Goal: Task Accomplishment & Management: Manage account settings

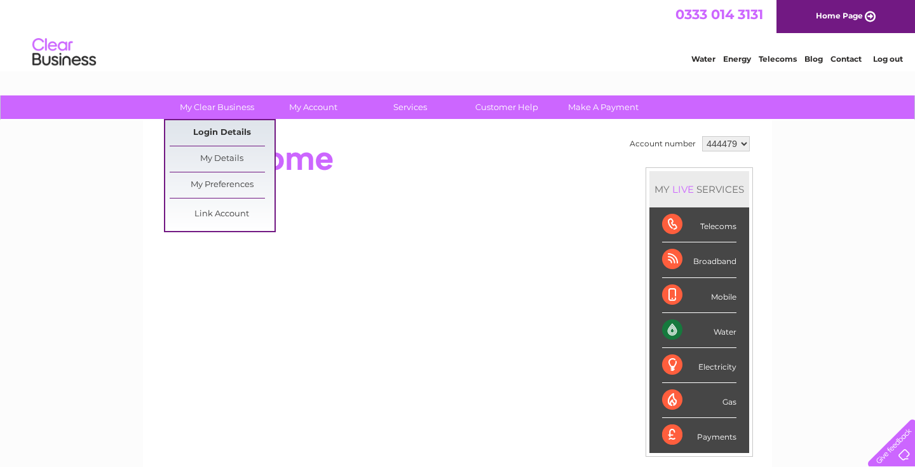
click at [235, 134] on link "Login Details" at bounding box center [222, 132] width 105 height 25
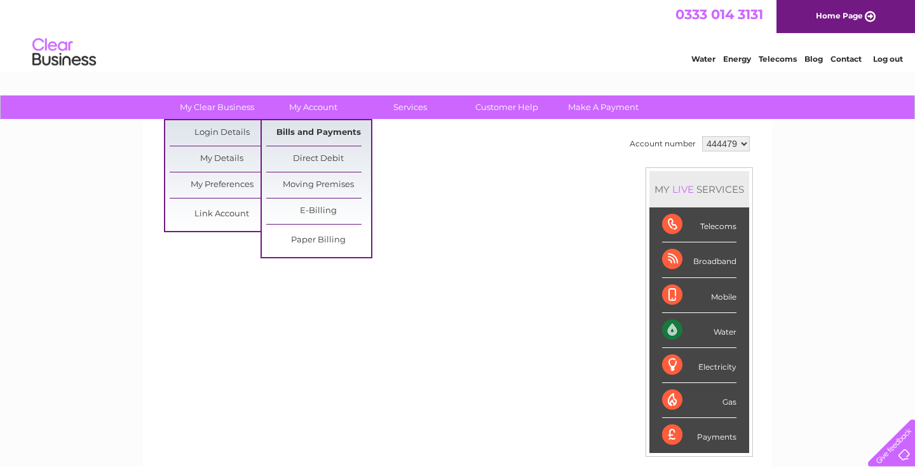
click at [322, 133] on link "Bills and Payments" at bounding box center [318, 132] width 105 height 25
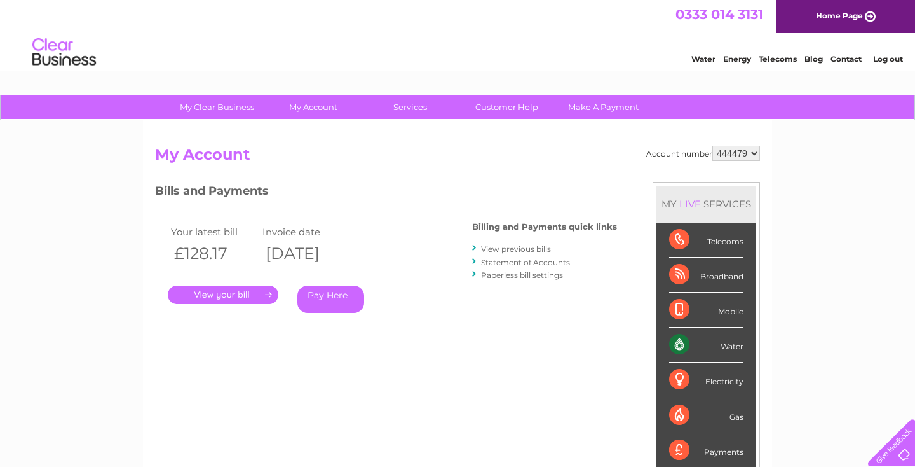
click at [338, 301] on link "Pay Here" at bounding box center [330, 298] width 67 height 27
